Goal: Transaction & Acquisition: Purchase product/service

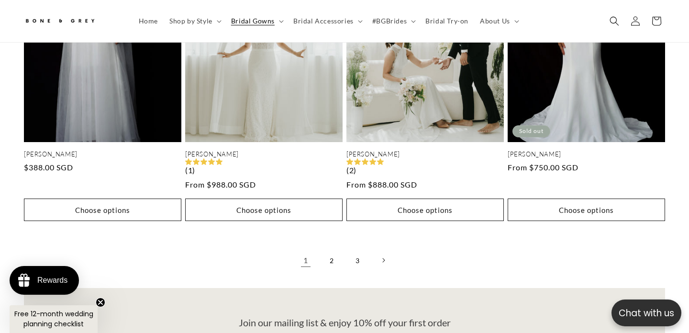
scroll to position [1988, 0]
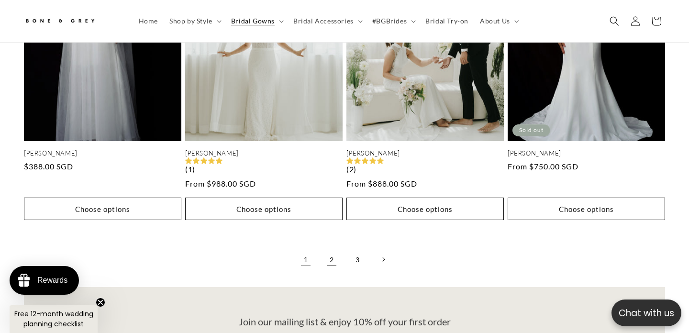
click at [333, 249] on link "2" at bounding box center [331, 259] width 21 height 21
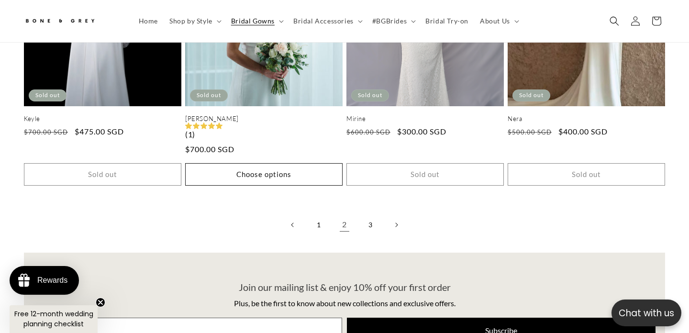
scroll to position [2008, 0]
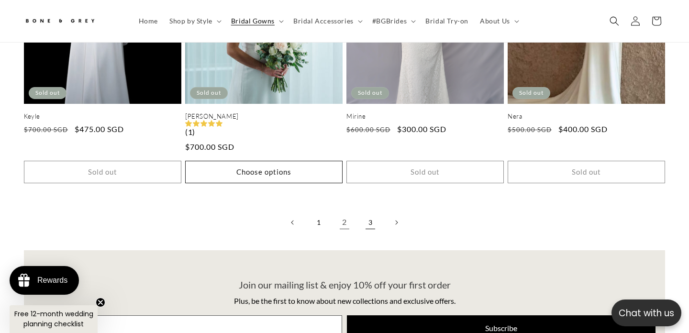
click at [371, 212] on link "3" at bounding box center [370, 222] width 21 height 21
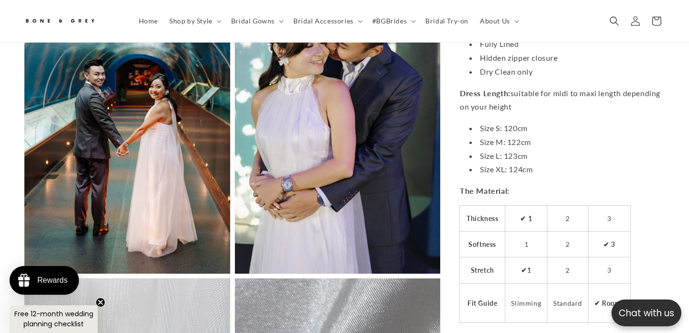
scroll to position [1695, 0]
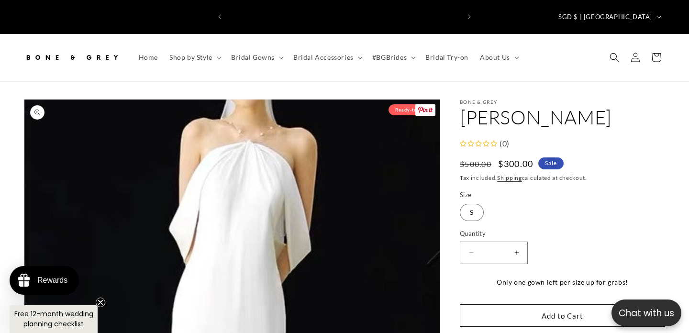
scroll to position [0, 465]
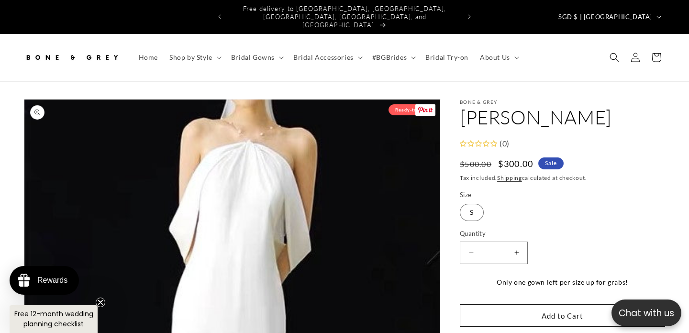
select select "**********"
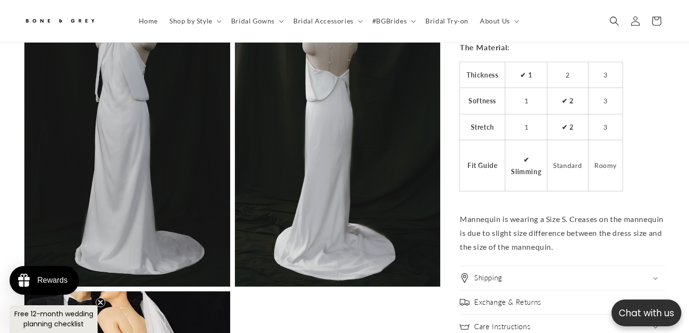
scroll to position [0, 0]
